Goal: Task Accomplishment & Management: Use online tool/utility

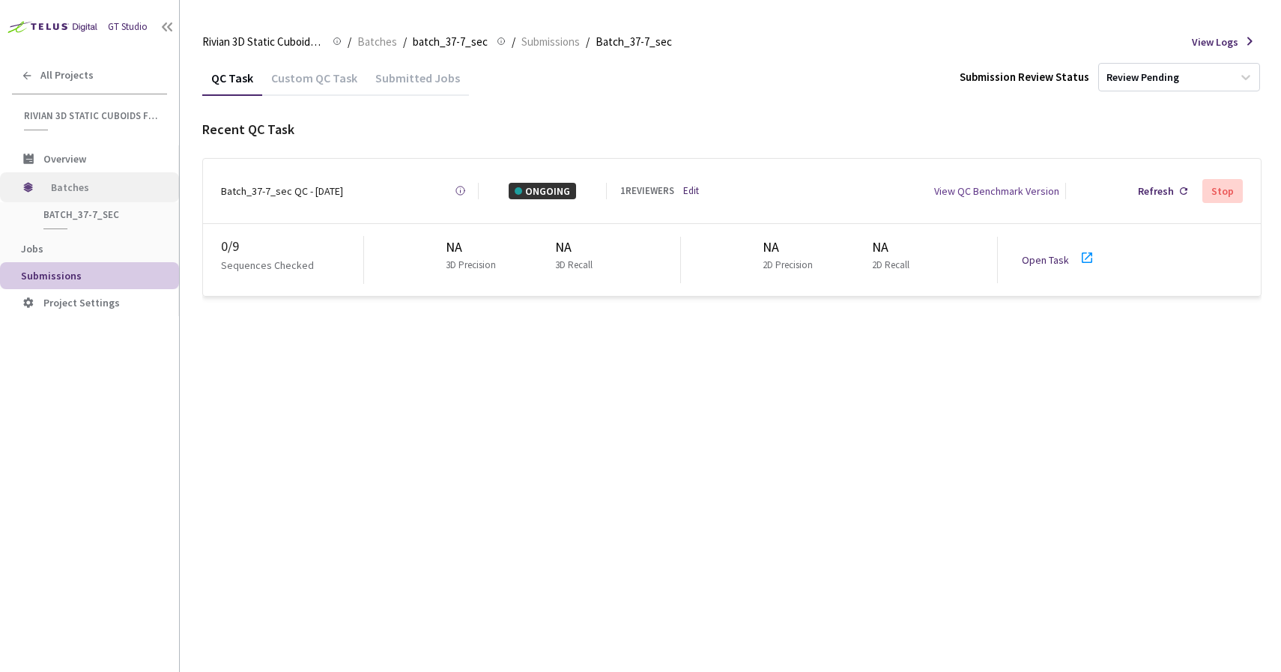
click at [77, 192] on span "Batches" at bounding box center [102, 187] width 103 height 30
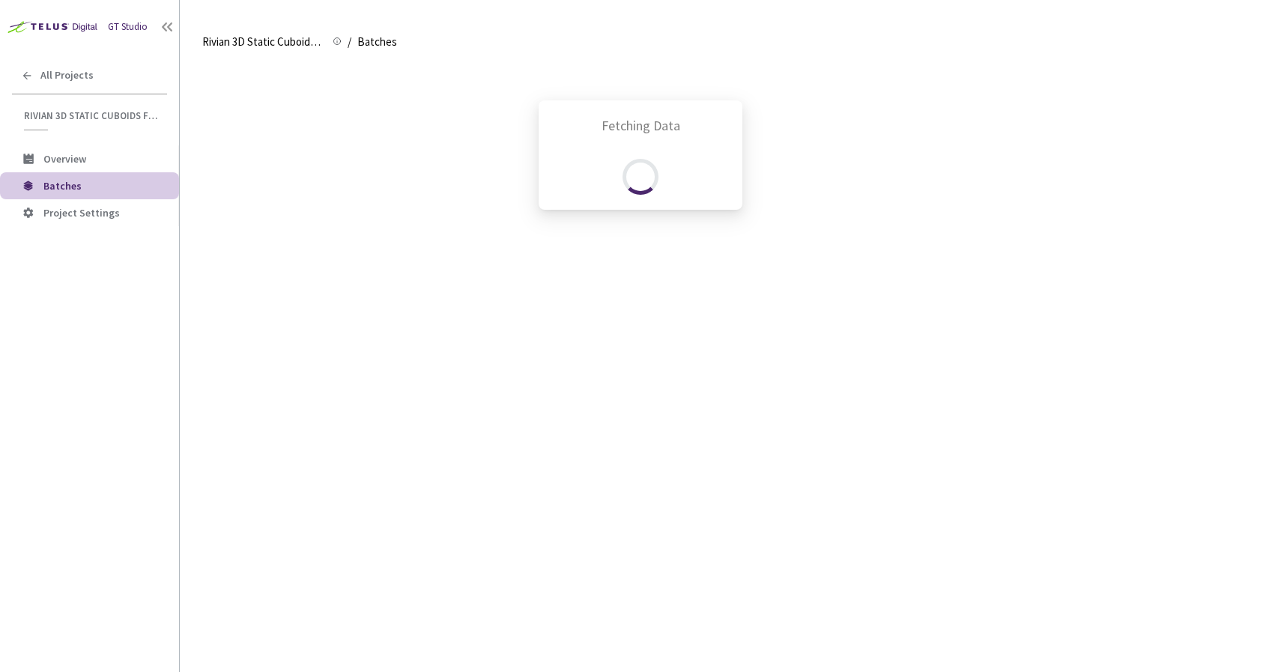
scroll to position [619, 0]
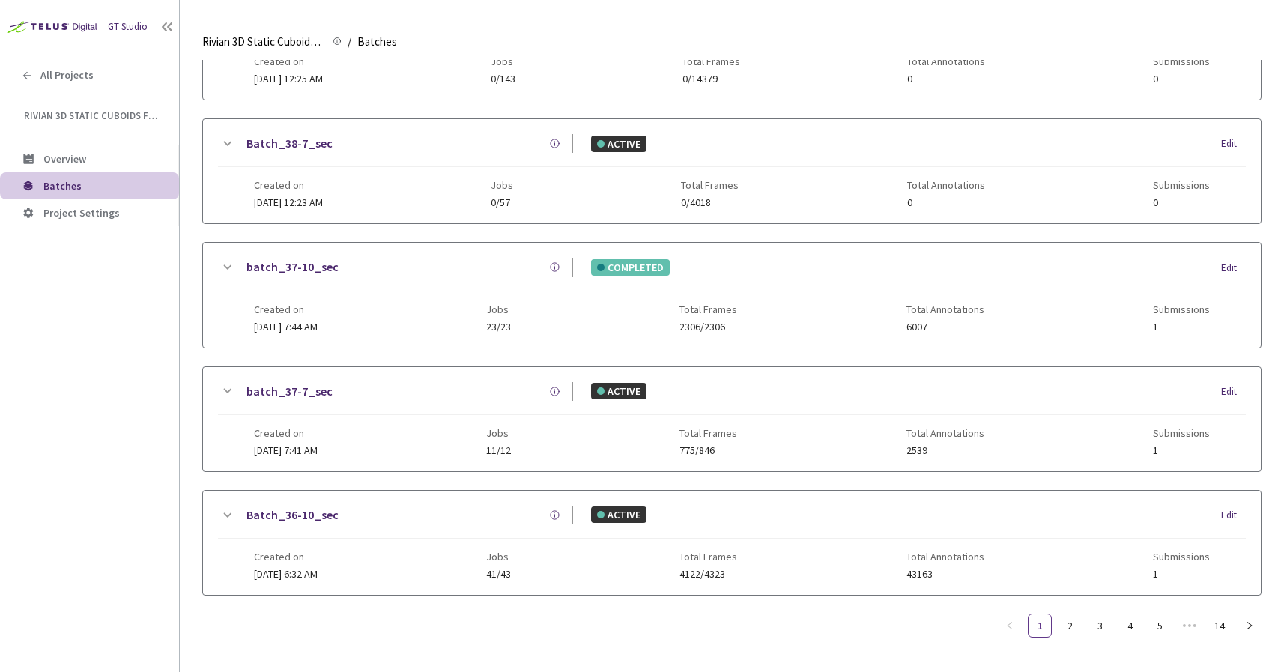
click at [304, 382] on link "batch_37-7_sec" at bounding box center [289, 391] width 86 height 19
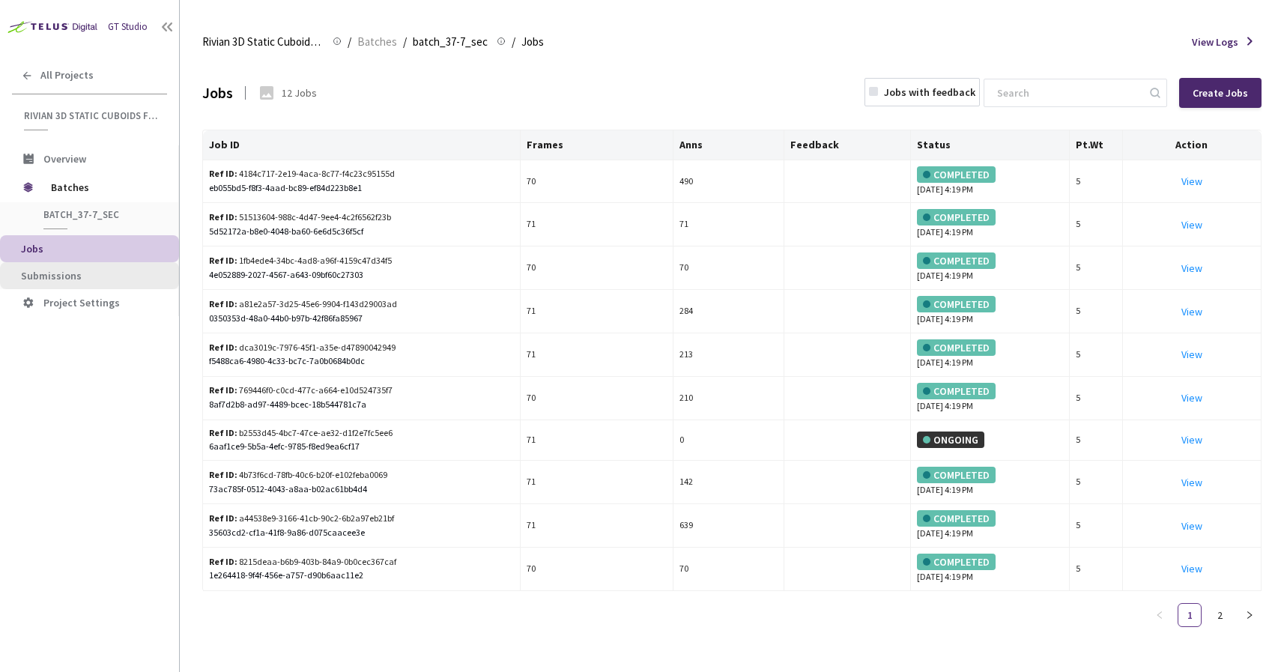
click at [76, 269] on span "Submissions" at bounding box center [51, 275] width 61 height 13
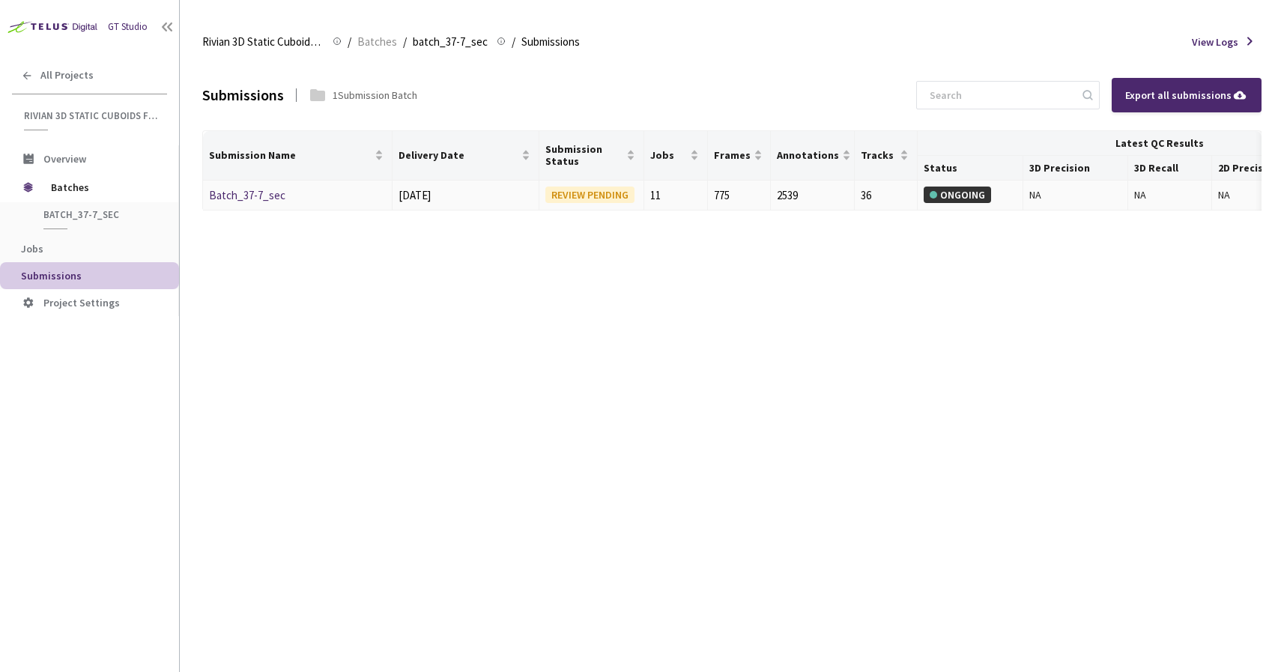
click at [227, 199] on link "Batch_37-7_sec" at bounding box center [247, 195] width 76 height 14
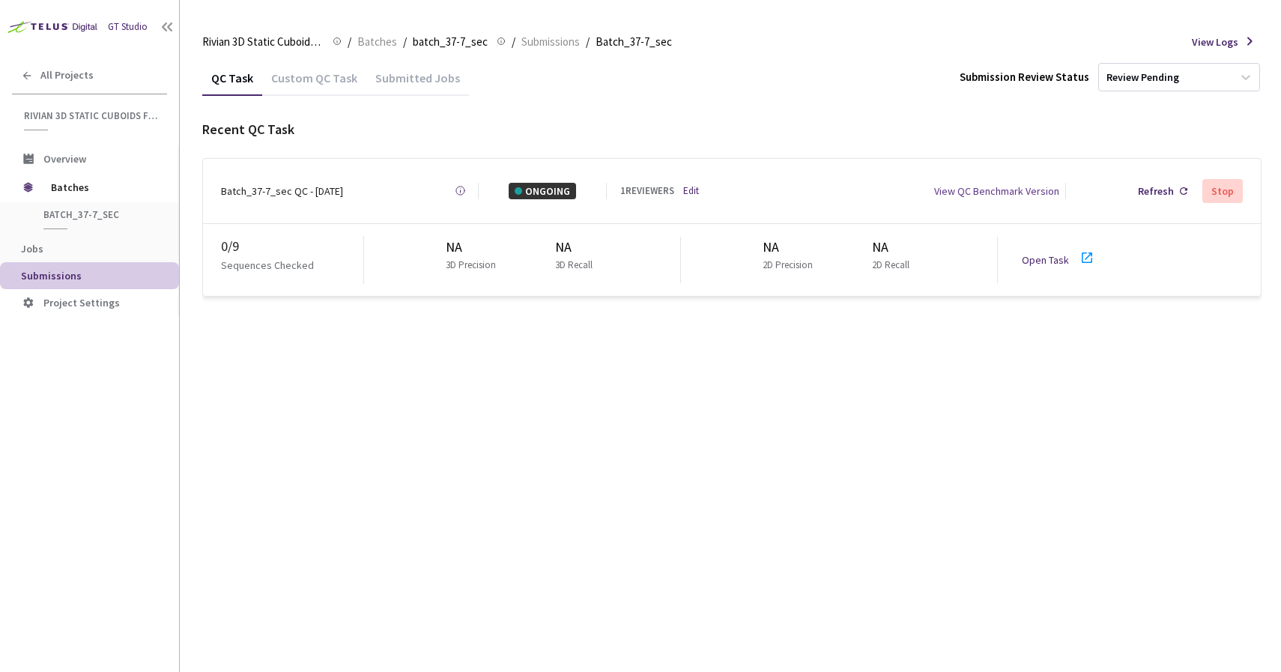
click at [1039, 257] on link "Open Task" at bounding box center [1045, 259] width 47 height 13
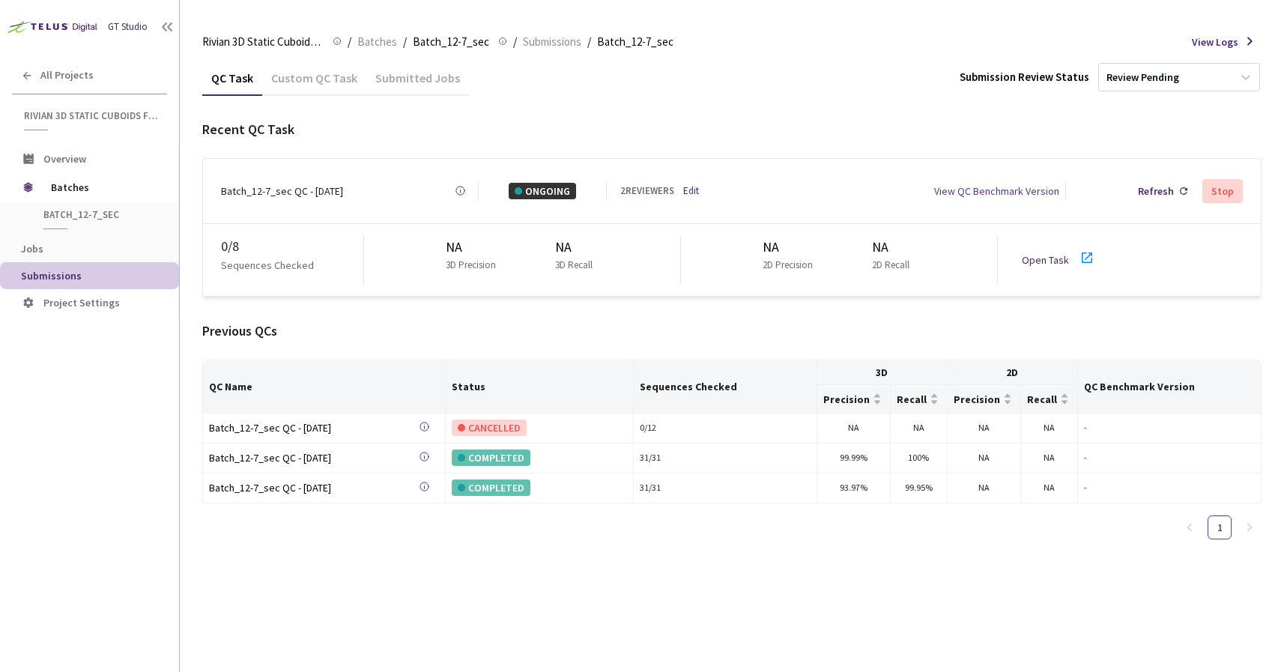
click at [1028, 253] on link "Open Task" at bounding box center [1045, 259] width 47 height 13
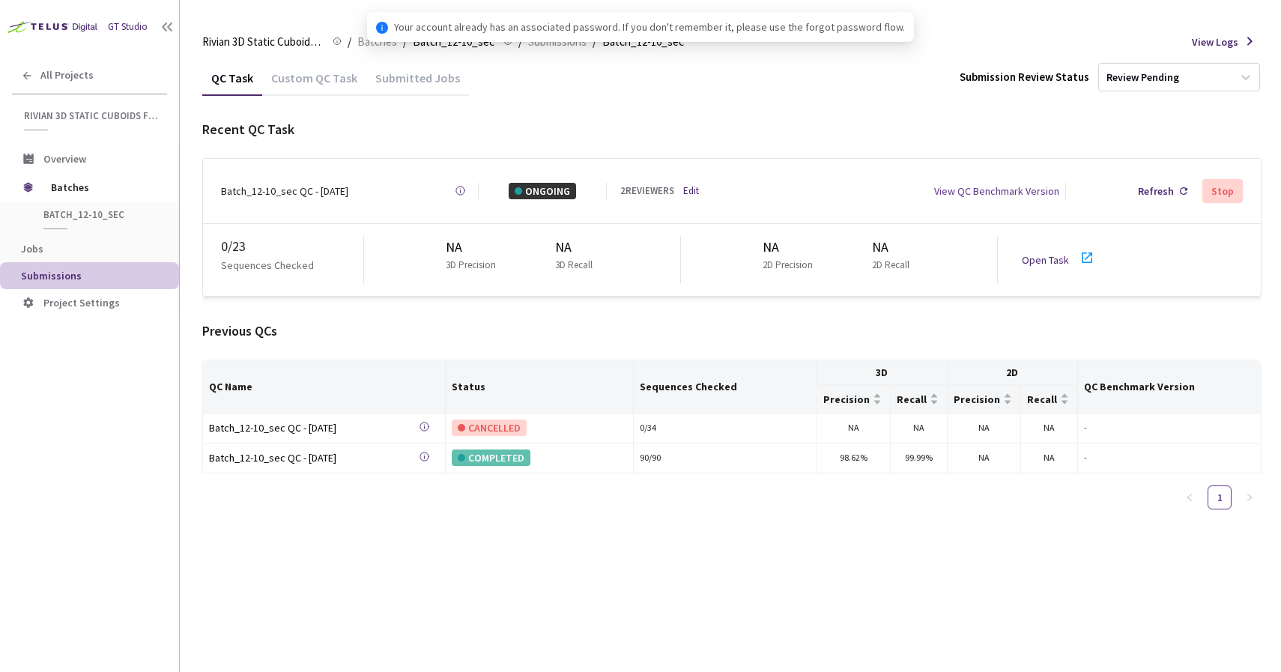
click at [1052, 253] on link "Open Task" at bounding box center [1045, 259] width 47 height 13
